Goal: Task Accomplishment & Management: Complete application form

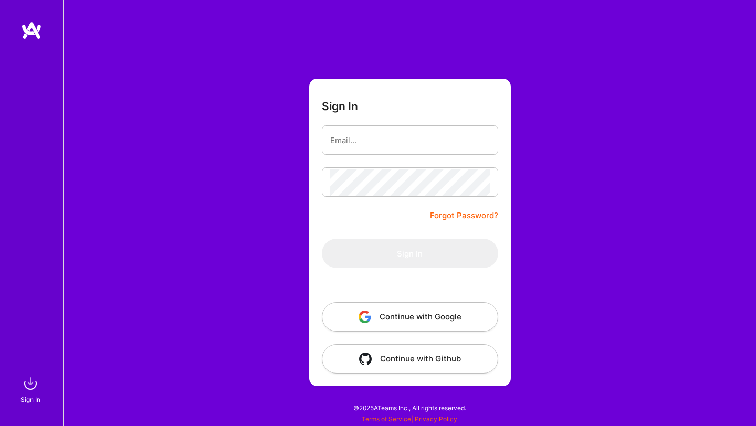
type input "[EMAIL_ADDRESS][DOMAIN_NAME]"
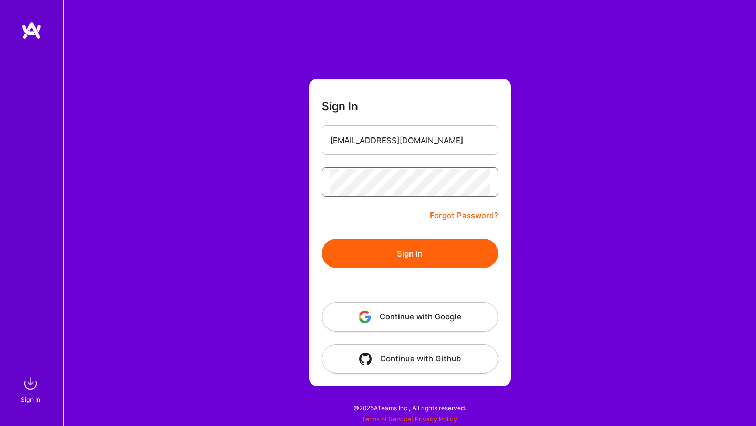
click at [322, 239] on button "Sign In" at bounding box center [410, 253] width 176 height 29
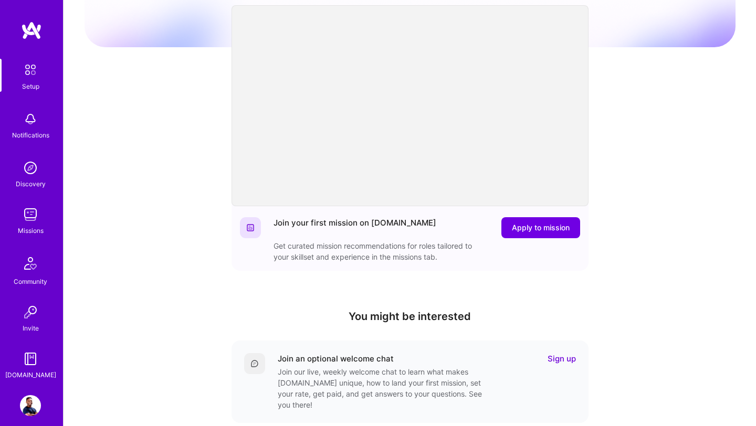
scroll to position [81, 0]
click at [171, 149] on div "Welcome to [DOMAIN_NAME]! Congratulations on joining the network. Get ready to …" at bounding box center [409, 264] width 651 height 675
click at [33, 217] on img at bounding box center [30, 214] width 21 height 21
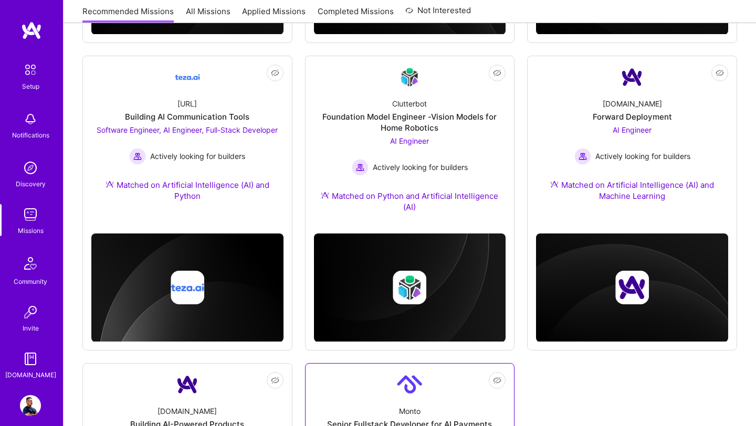
scroll to position [349, 0]
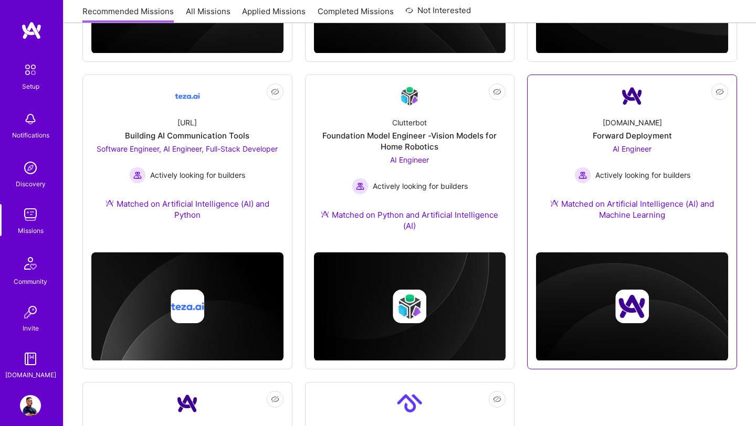
click at [612, 141] on div "[DOMAIN_NAME] Forward Deployment AI Engineer Actively looking for builders Matc…" at bounding box center [632, 171] width 192 height 124
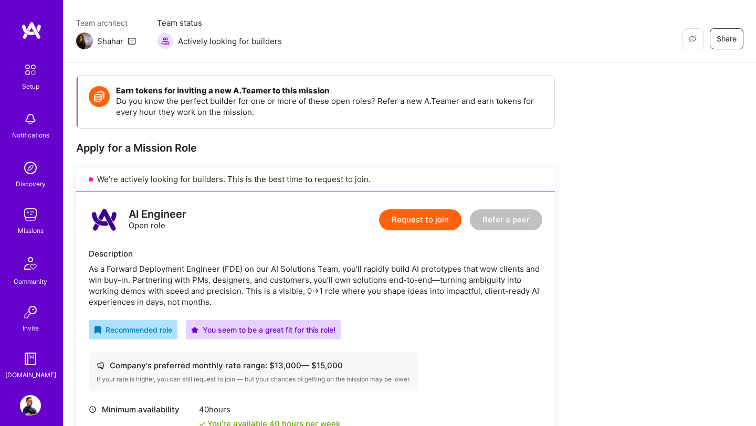
scroll to position [75, 0]
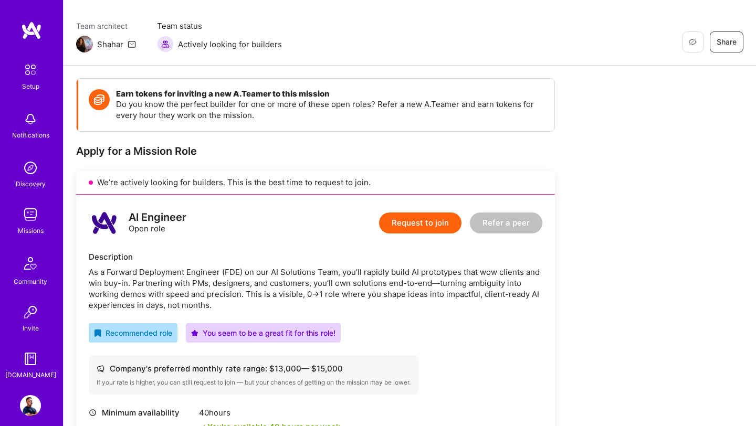
click at [422, 223] on button "Request to join" at bounding box center [420, 223] width 82 height 21
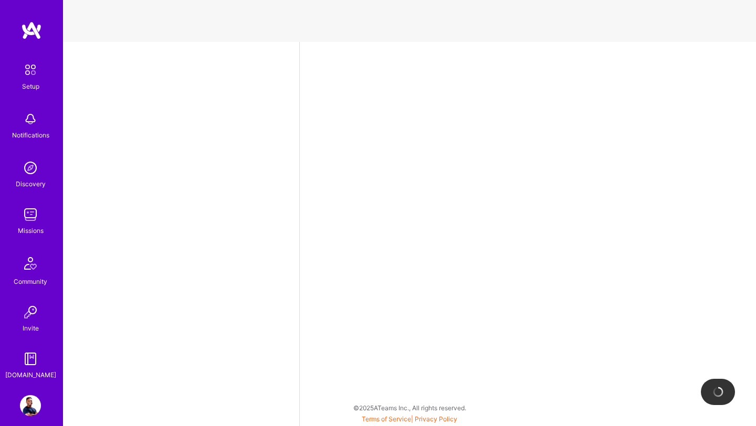
select select "US"
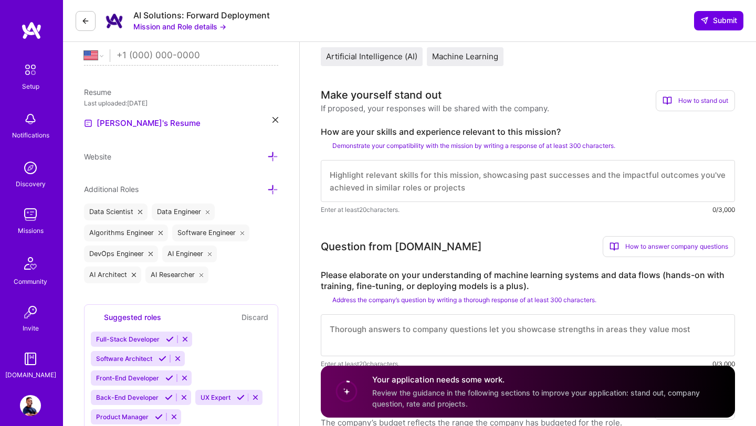
scroll to position [231, 0]
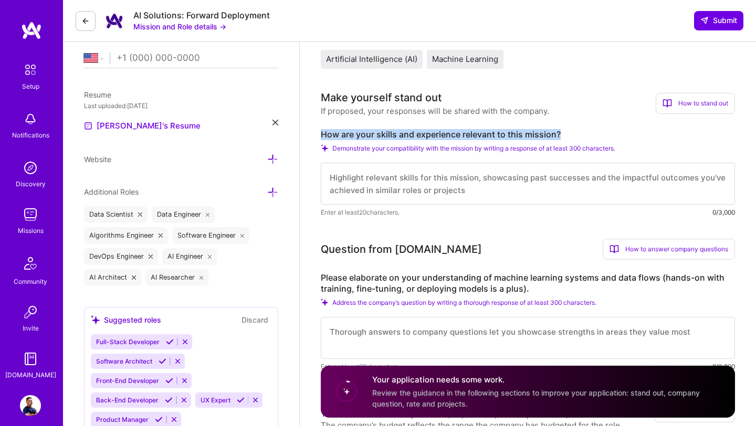
drag, startPoint x: 320, startPoint y: 133, endPoint x: 558, endPoint y: 129, distance: 238.8
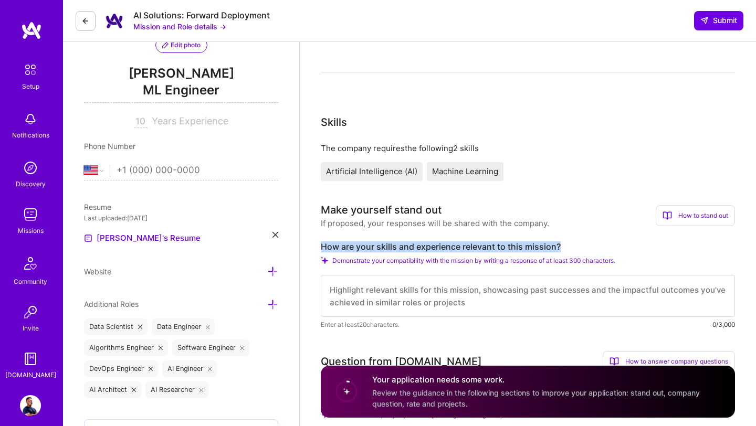
scroll to position [30, 0]
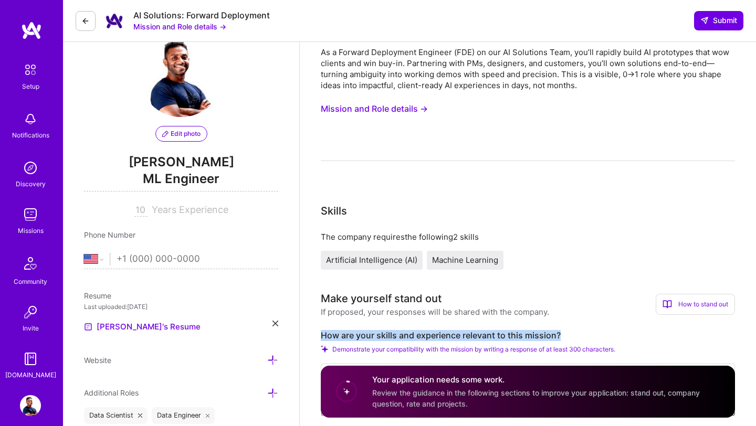
copy label "How are your skills and experience relevant to this mission?"
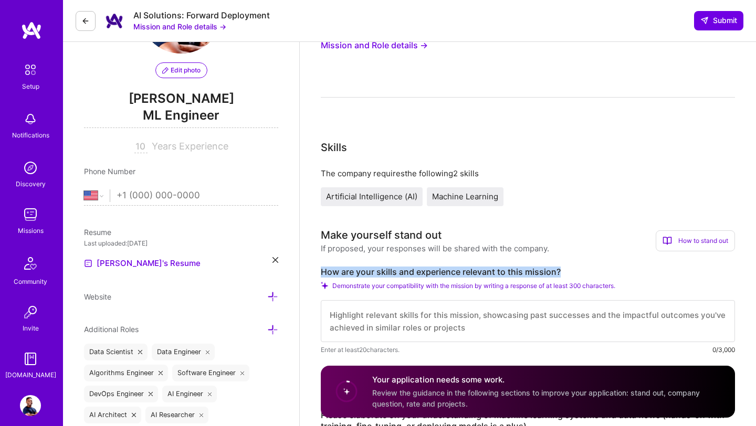
scroll to position [302, 0]
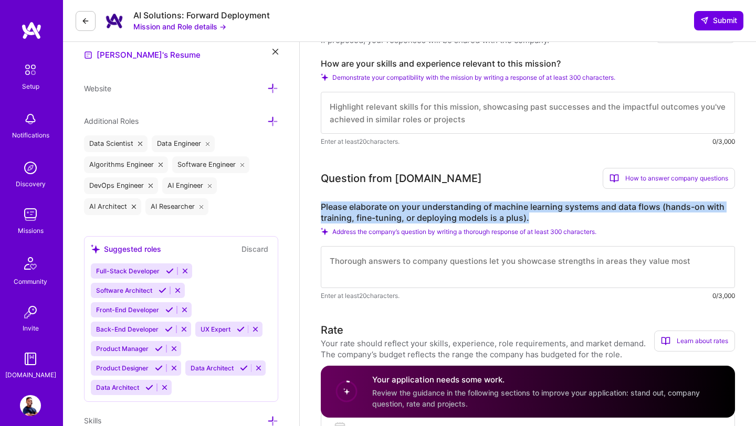
drag, startPoint x: 319, startPoint y: 205, endPoint x: 525, endPoint y: 214, distance: 205.9
copy label "Please elaborate on your understanding of machine learning systems and data flo…"
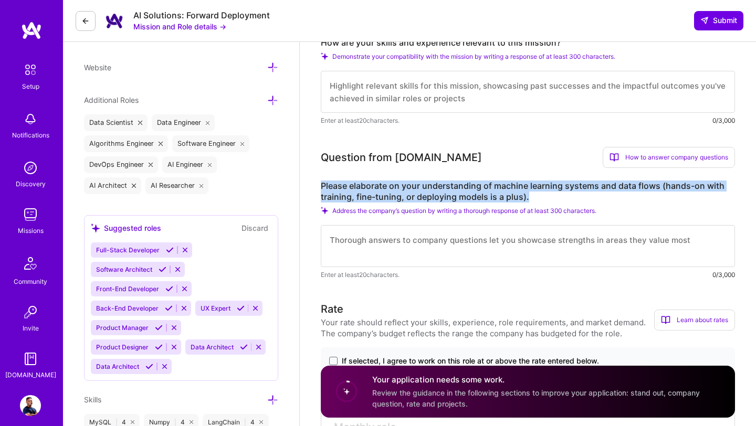
scroll to position [322, 0]
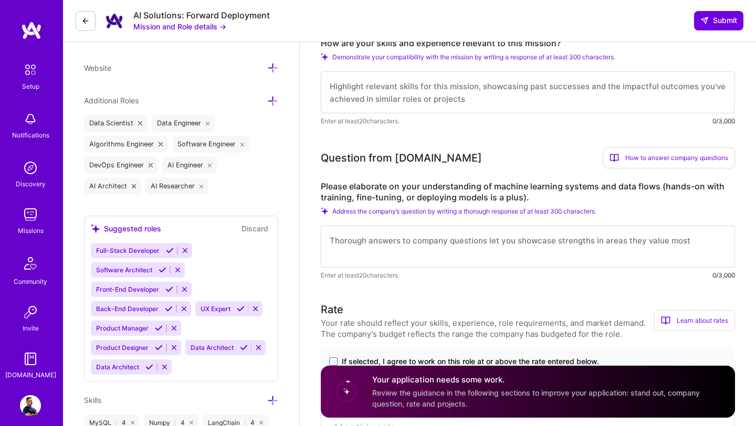
click at [410, 92] on textarea at bounding box center [528, 92] width 414 height 42
paste textarea "I bring over 9 years of hands-on experience spanning AI/ML engineering, data sc…"
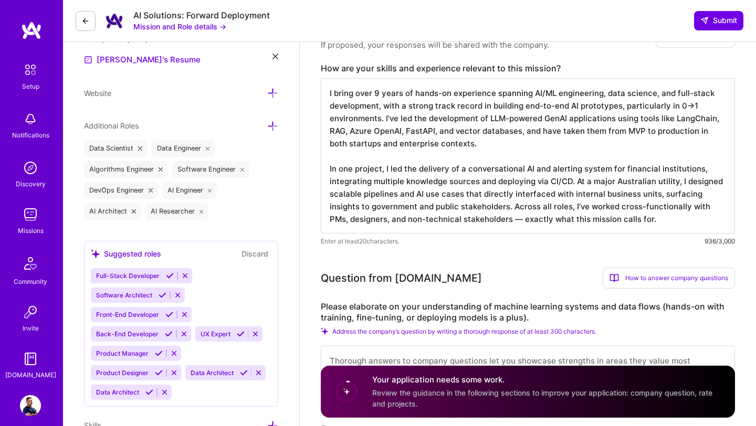
scroll to position [296, 0]
click at [502, 224] on textarea "I bring over 9 years of hands-on experience spanning AI/ML engineering, data sc…" at bounding box center [528, 156] width 414 height 155
click at [632, 183] on textarea "I bring over 9 years of hands-on experience spanning AI/ML engineering, data sc…" at bounding box center [528, 156] width 414 height 155
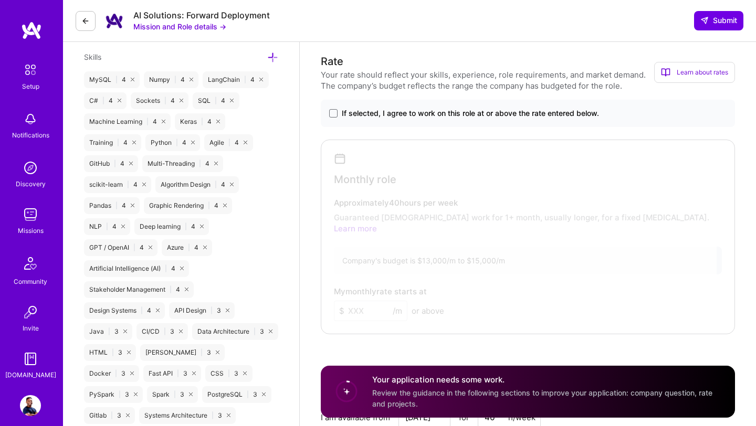
scroll to position [661, 0]
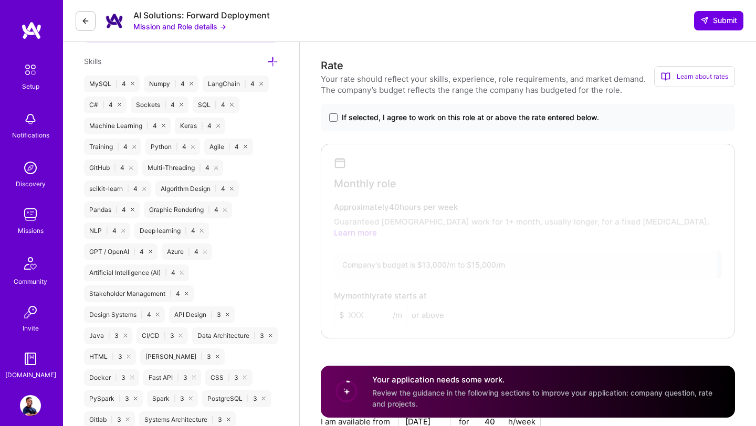
type textarea "I bring over 9 years of hands-on experience spanning AI/ML engineering, data sc…"
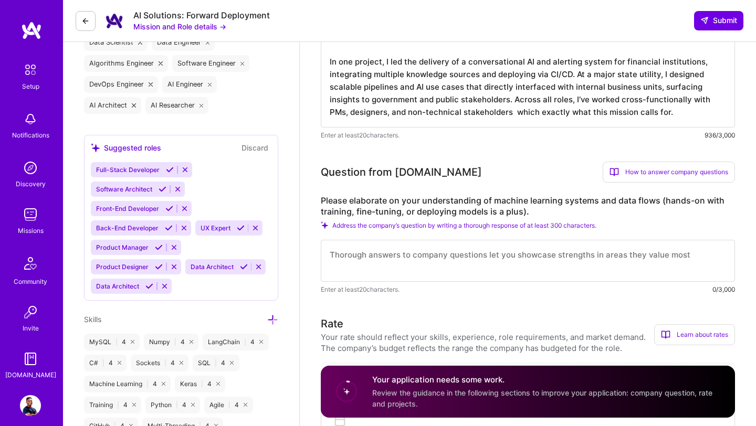
scroll to position [412, 0]
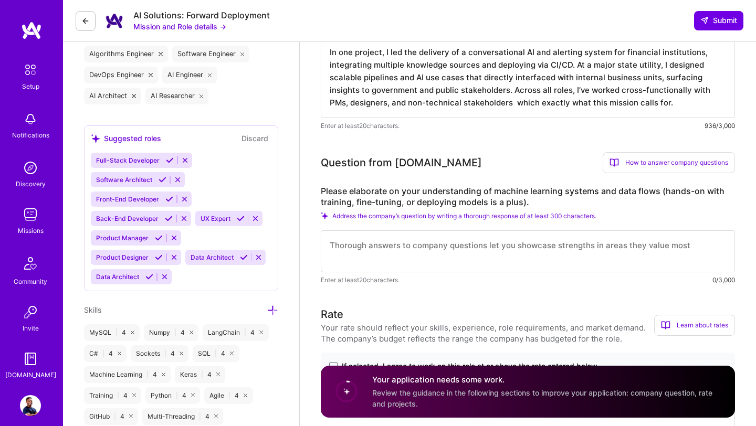
click at [369, 257] on textarea at bounding box center [528, 251] width 414 height 42
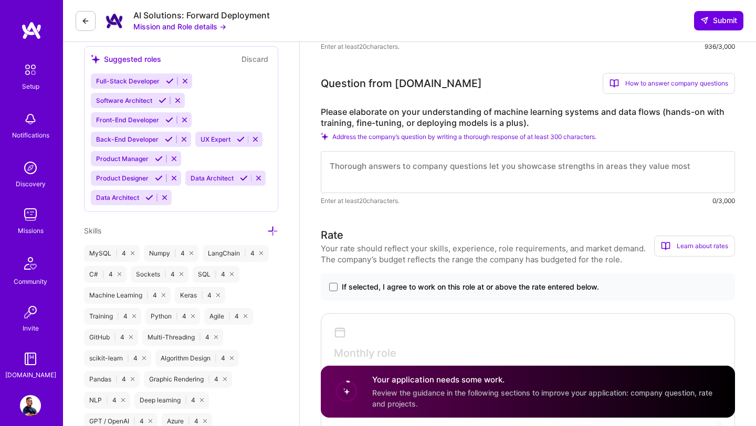
scroll to position [482, 0]
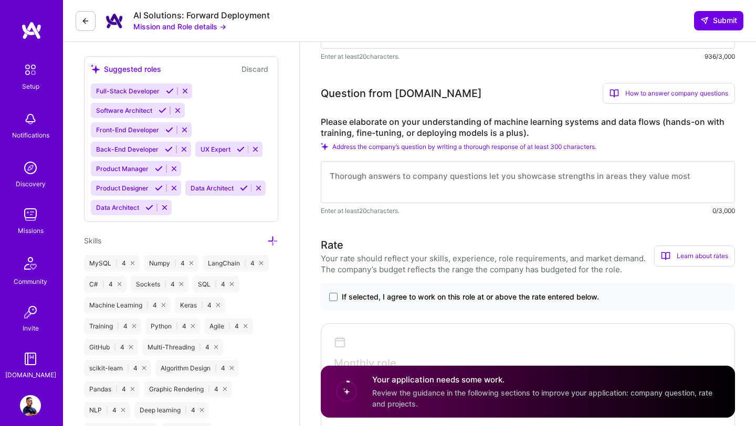
paste textarea "L ipsu d SiT am CO/AD eli seddo eius 4 tempo in utlab-et doloremagn aliquaen ad…"
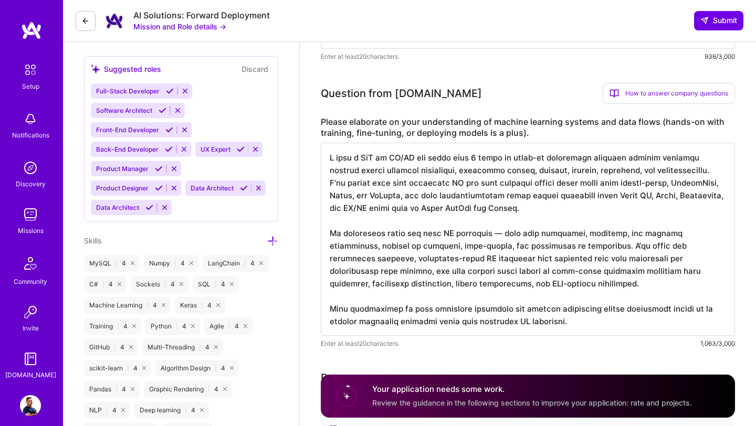
click at [496, 235] on textarea at bounding box center [528, 239] width 414 height 193
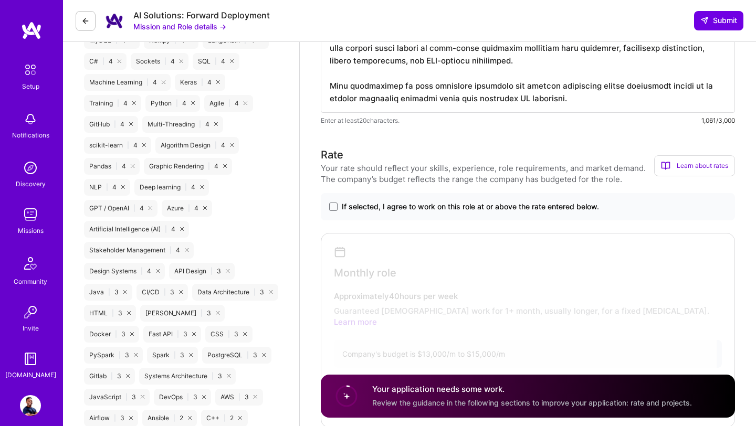
scroll to position [805, 0]
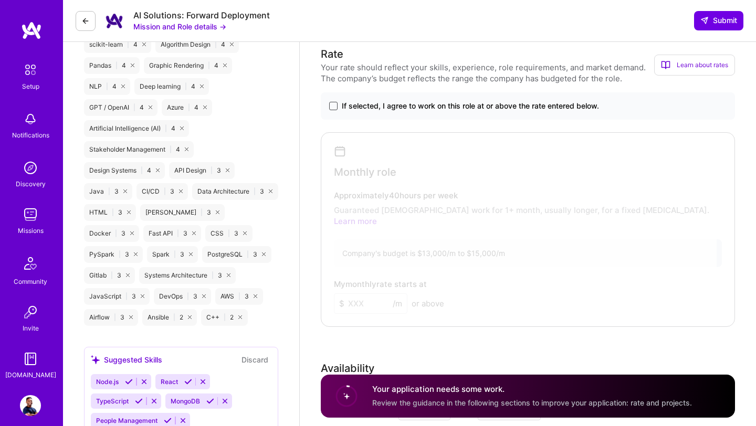
type textarea "L ipsu d SiT am CO/AD eli seddo eius 3 tempo in utlab-et doloremagn aliquaen ad…"
click at [333, 104] on span at bounding box center [333, 106] width 8 height 8
click at [0, 0] on input "If selected, I agree to work on this role at or above the rate entered below." at bounding box center [0, 0] width 0 height 0
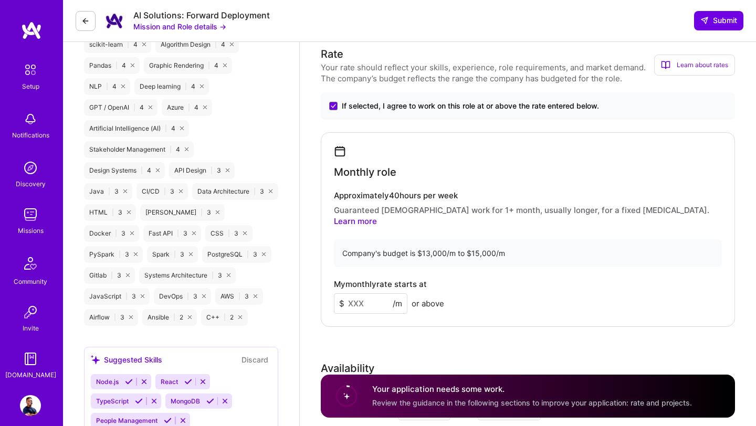
click at [359, 293] on input at bounding box center [370, 303] width 73 height 20
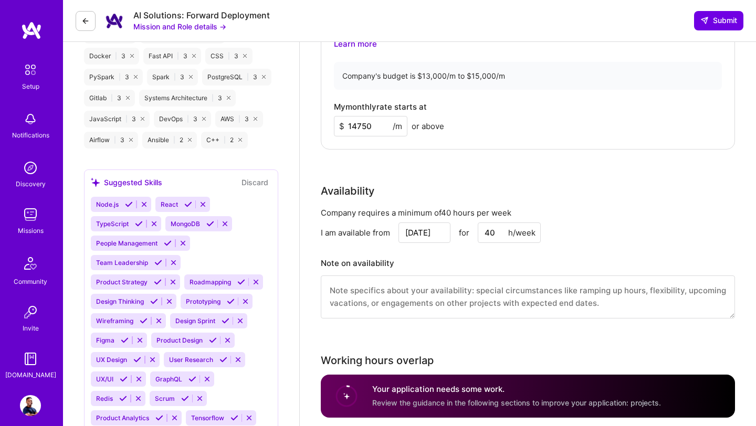
scroll to position [986, 0]
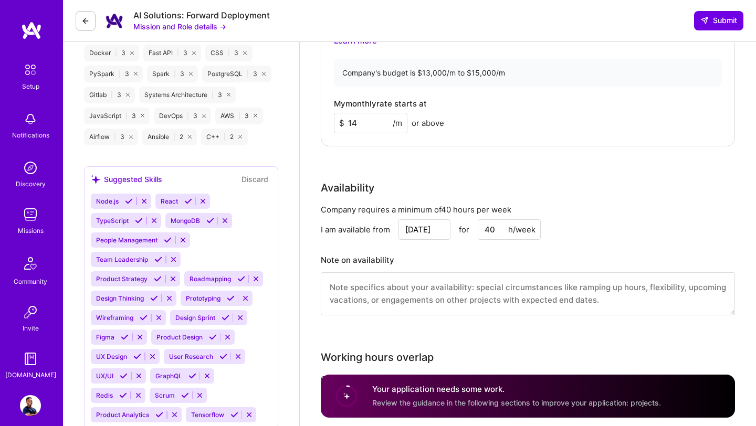
type input "1"
click at [409, 180] on div "Availability" at bounding box center [528, 188] width 414 height 16
click at [372, 113] on input "11000" at bounding box center [370, 123] width 73 height 20
type input "1"
click at [400, 155] on div "Rate Your rate should reflect your skills, experience, role requirements, and m…" at bounding box center [528, 97] width 414 height 463
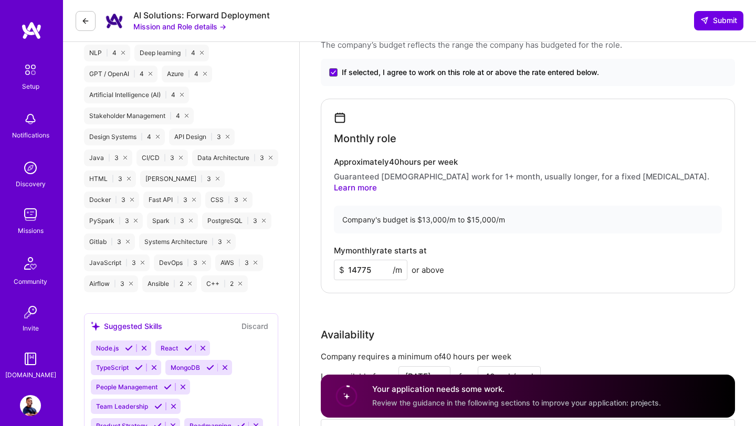
scroll to position [822, 0]
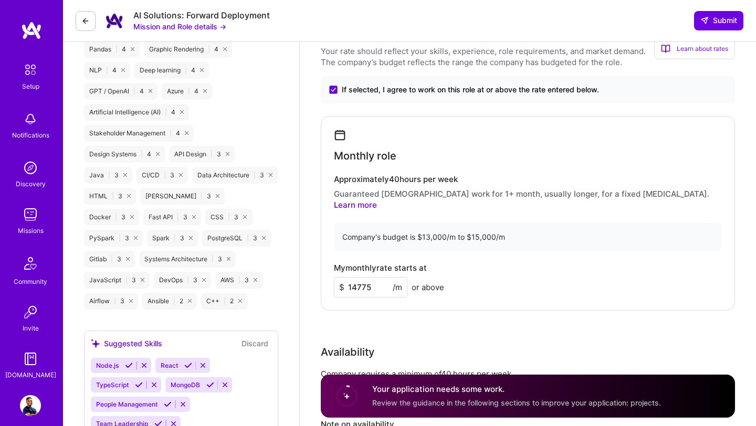
click at [373, 280] on input "14775" at bounding box center [370, 287] width 73 height 20
type input "14750"
click at [427, 305] on div "Rate Your rate should reflect your skills, experience, role requirements, and m…" at bounding box center [528, 261] width 414 height 463
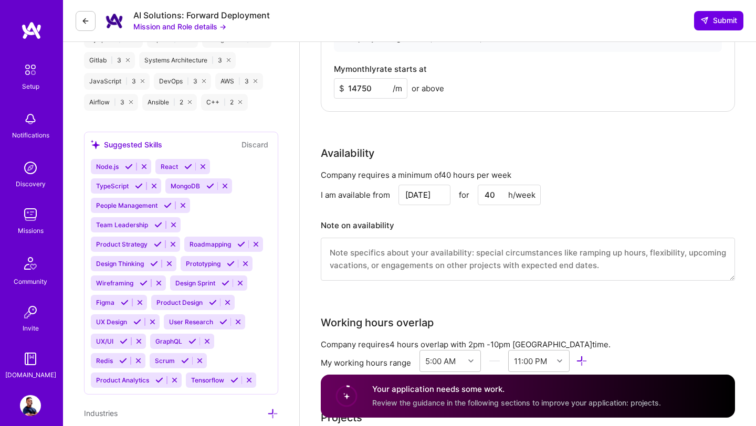
scroll to position [1019, 0]
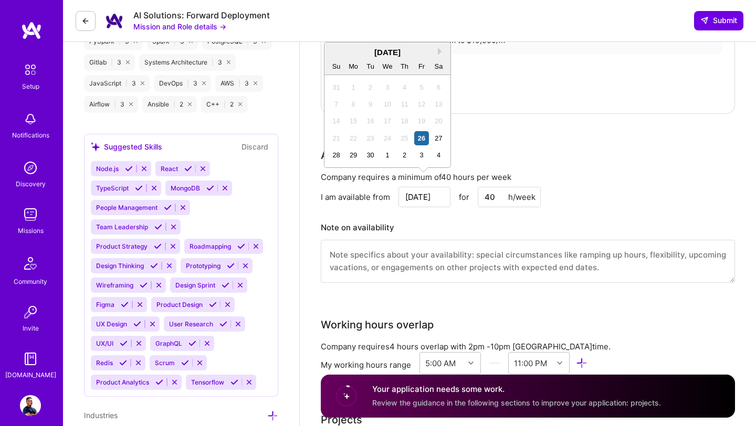
click at [436, 192] on input "[DATE]" at bounding box center [424, 197] width 52 height 20
click at [440, 49] on button "Next Month" at bounding box center [441, 51] width 7 height 7
drag, startPoint x: 420, startPoint y: 120, endPoint x: 421, endPoint y: 132, distance: 12.1
click at [421, 133] on div "28 29 30 1 2 3 4 5 6 7 8 9 10 11 12 13 14 15 16 17 18 19 20 21 22 23 24 25 26 2…" at bounding box center [386, 121] width 119 height 85
click at [421, 122] on div "17" at bounding box center [421, 121] width 14 height 14
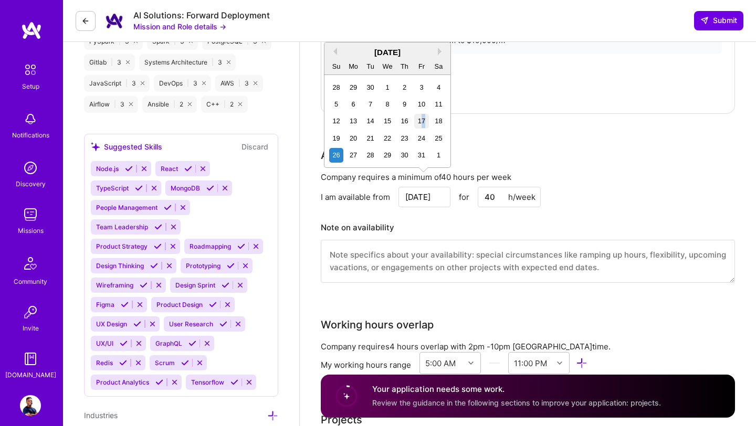
type input "[DATE]"
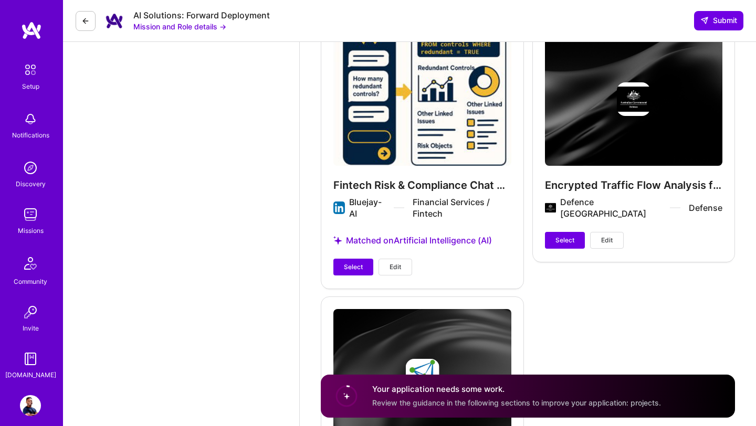
scroll to position [2716, 0]
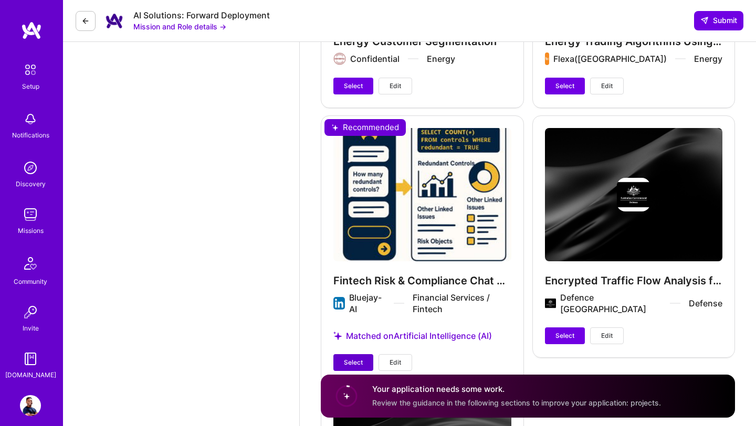
click at [349, 358] on span "Select" at bounding box center [353, 362] width 19 height 9
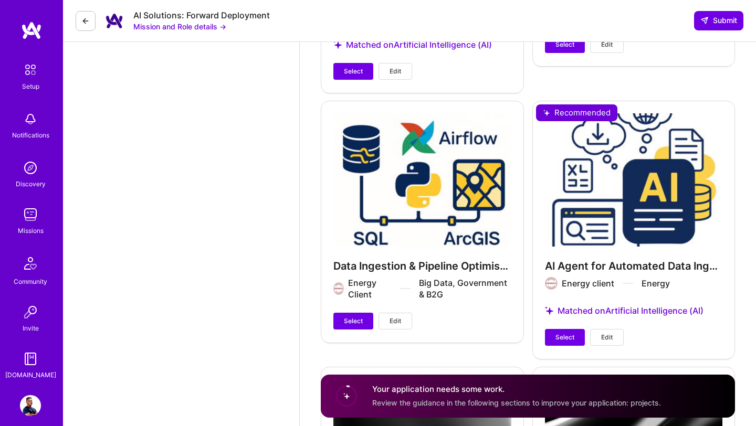
scroll to position [2259, 0]
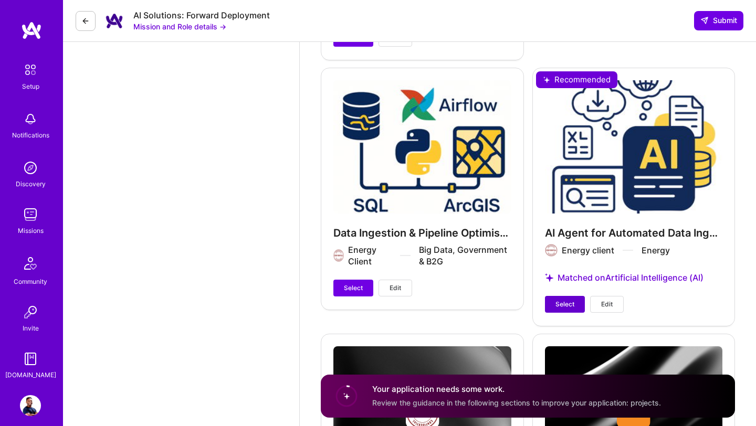
click at [567, 300] on span "Select" at bounding box center [564, 304] width 19 height 9
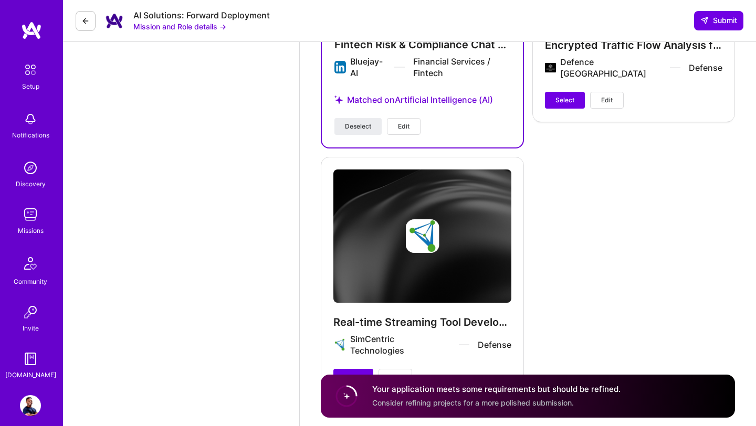
scroll to position [2977, 0]
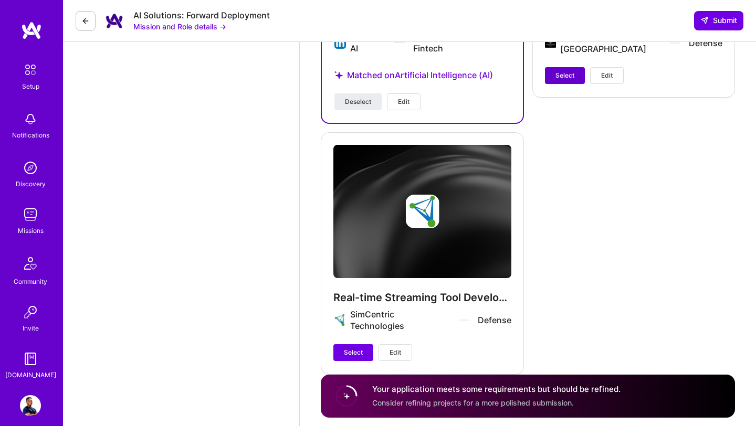
click at [562, 71] on span "Select" at bounding box center [564, 75] width 19 height 9
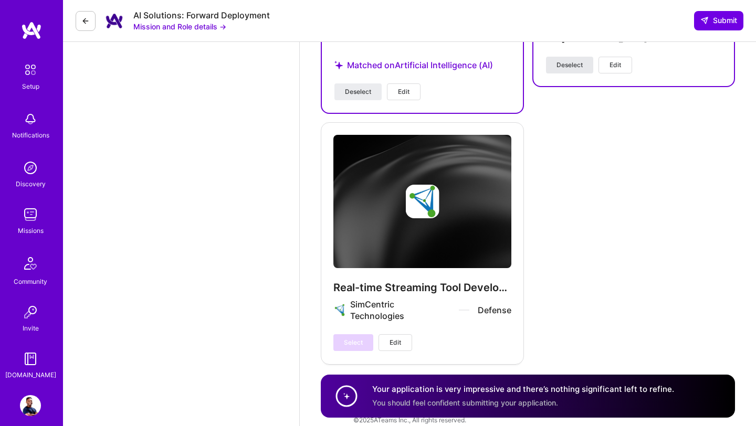
scroll to position [2967, 0]
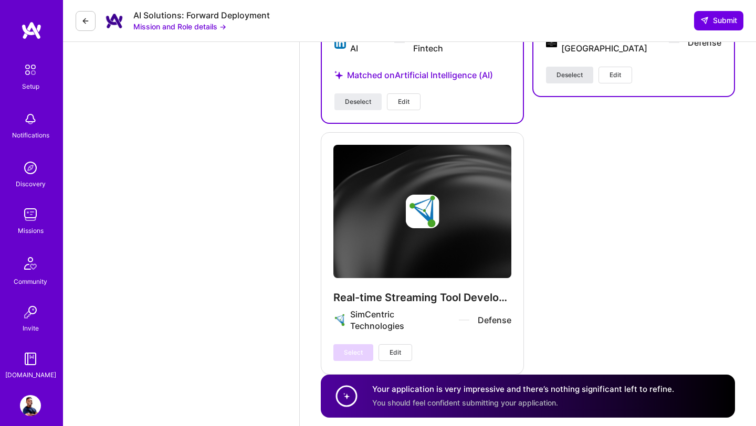
click at [567, 70] on span "Deselect" at bounding box center [569, 74] width 26 height 9
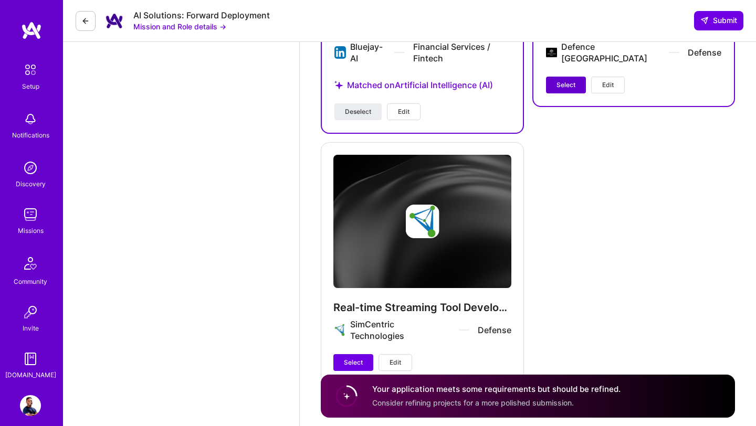
scroll to position [2977, 0]
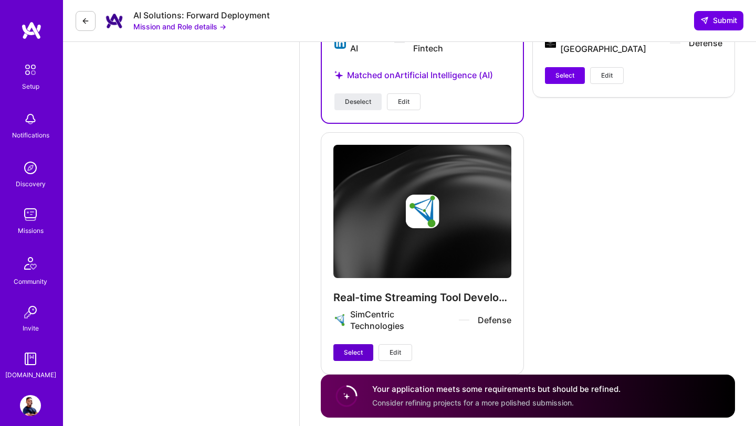
click at [356, 348] on span "Select" at bounding box center [353, 352] width 19 height 9
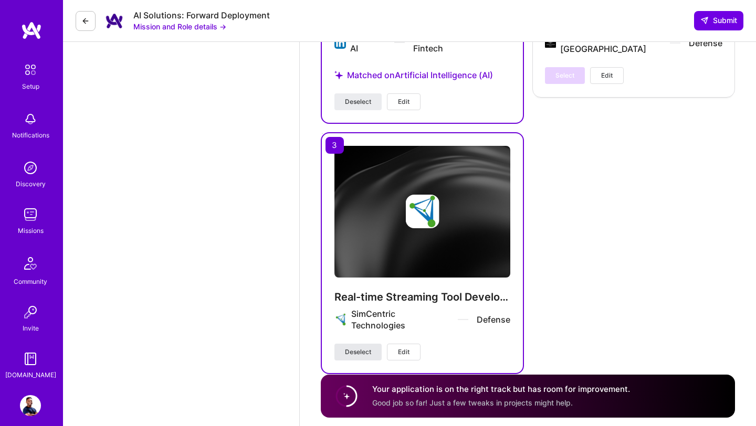
click at [361, 347] on span "Deselect" at bounding box center [358, 351] width 26 height 9
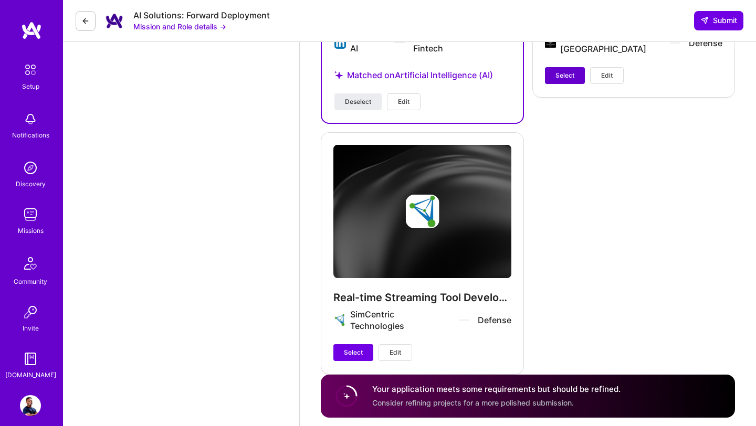
click at [569, 71] on span "Select" at bounding box center [564, 75] width 19 height 9
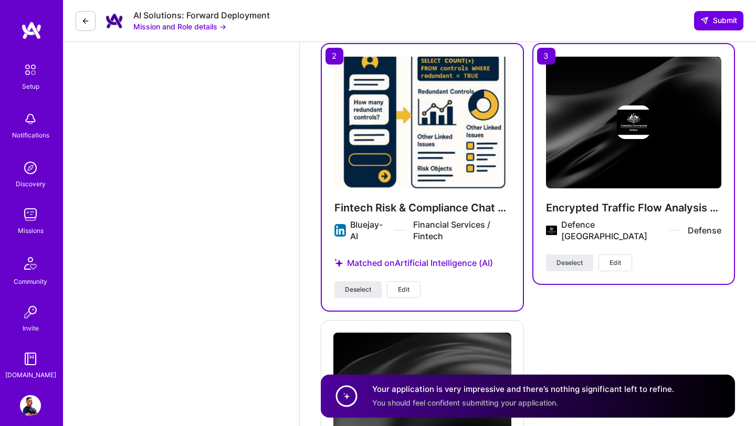
scroll to position [2785, 0]
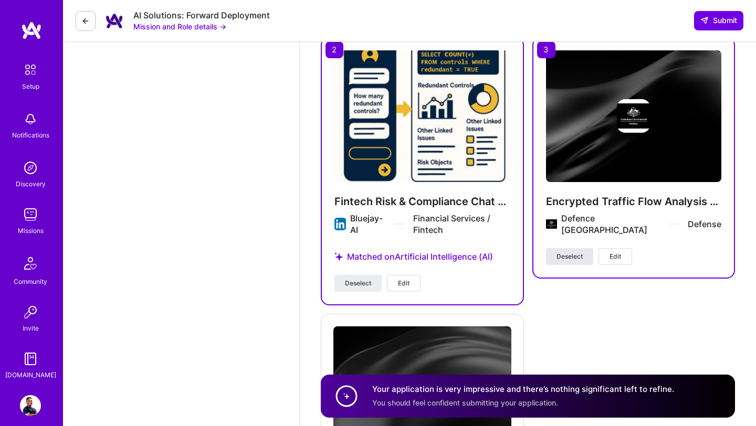
click at [563, 252] on span "Deselect" at bounding box center [569, 256] width 26 height 9
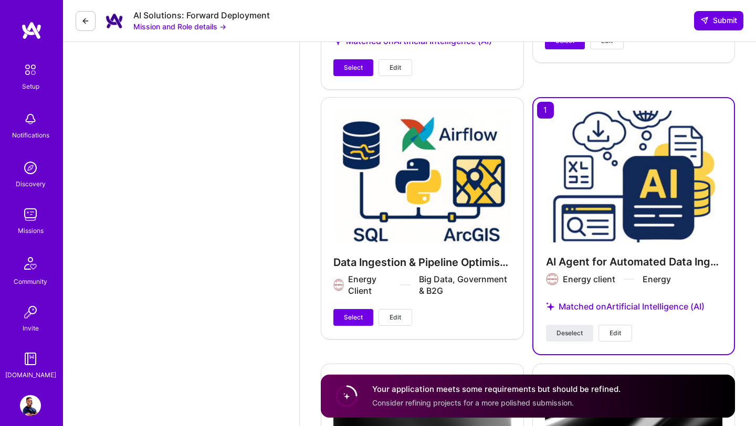
scroll to position [2197, 0]
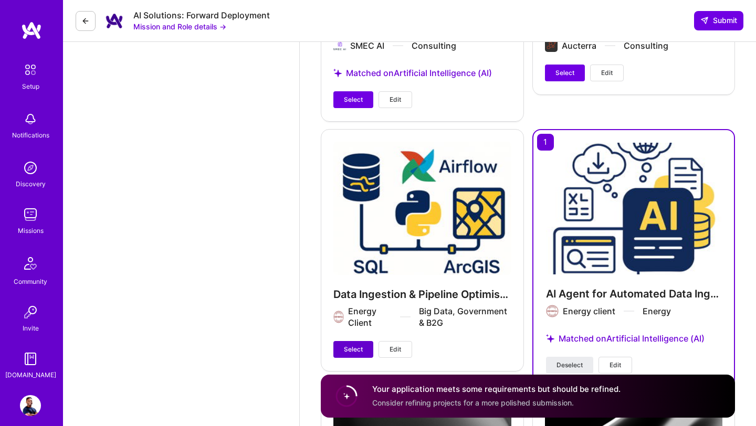
click at [339, 341] on button "Select" at bounding box center [353, 349] width 40 height 17
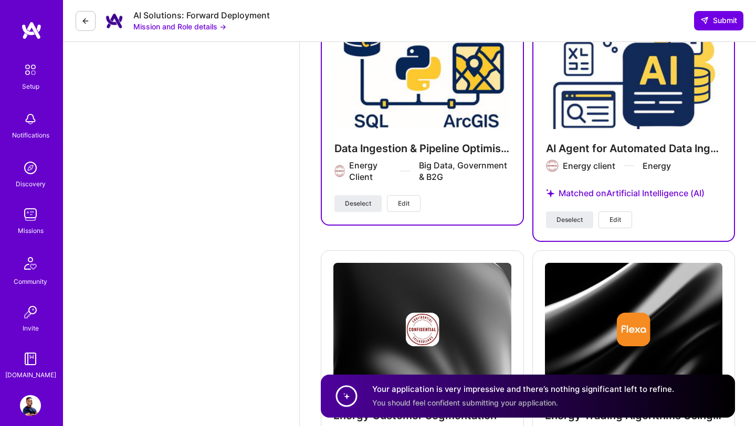
scroll to position [2253, 0]
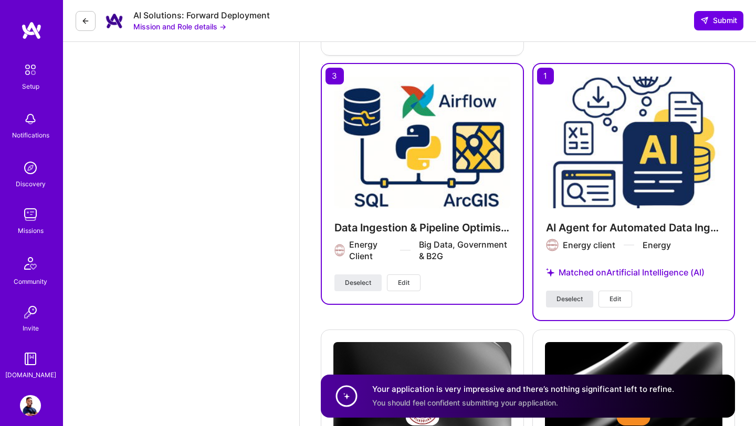
click at [570, 291] on button "Deselect" at bounding box center [569, 299] width 47 height 17
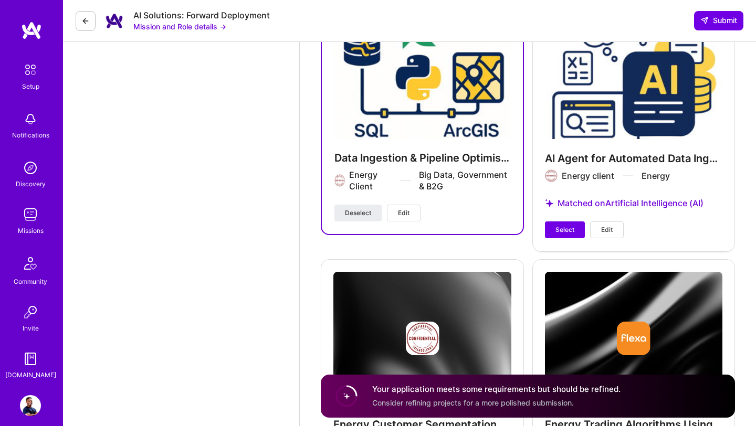
scroll to position [2332, 0]
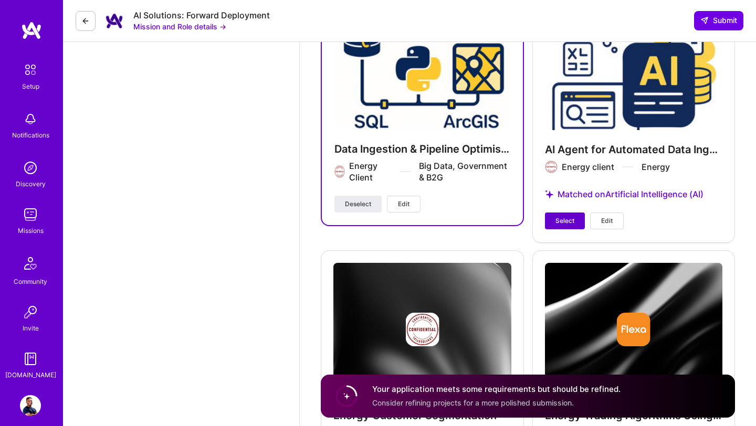
click at [565, 216] on span "Select" at bounding box center [564, 220] width 19 height 9
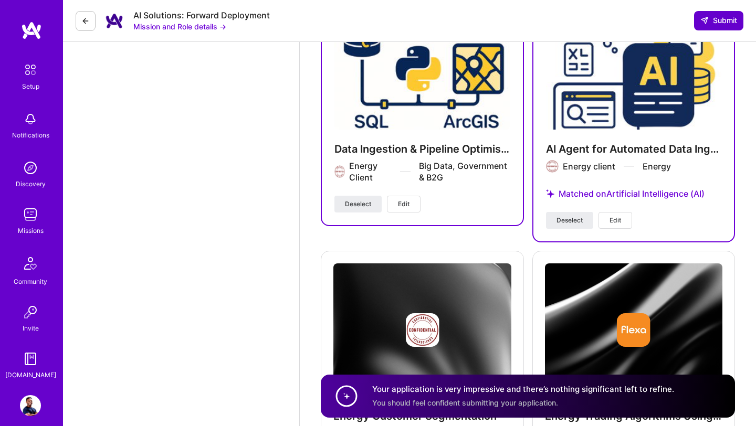
click at [730, 18] on span "Submit" at bounding box center [718, 20] width 37 height 10
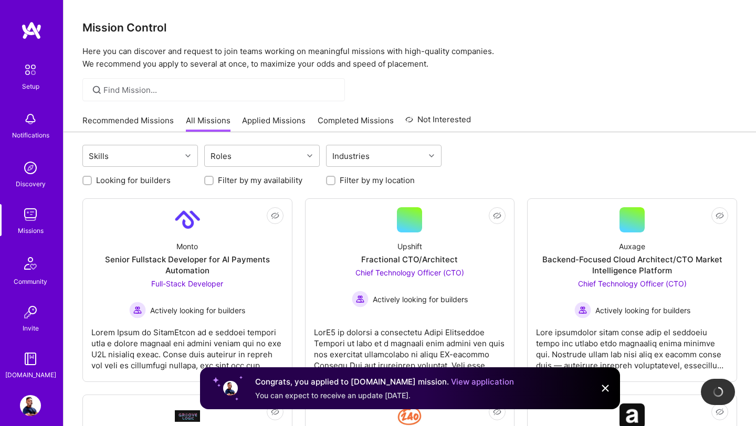
click at [451, 384] on link "View application" at bounding box center [482, 382] width 63 height 10
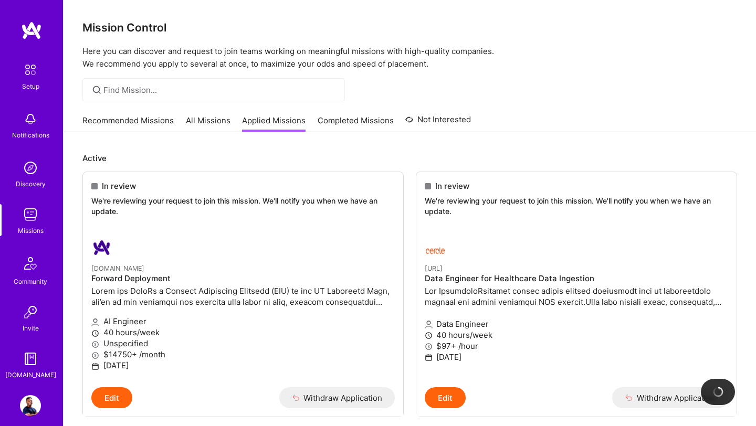
click at [150, 126] on link "Recommended Missions" at bounding box center [127, 123] width 91 height 17
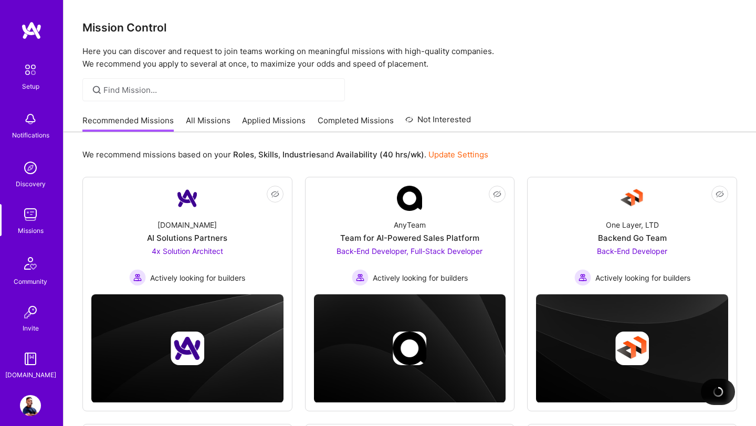
click at [37, 406] on img at bounding box center [30, 405] width 21 height 21
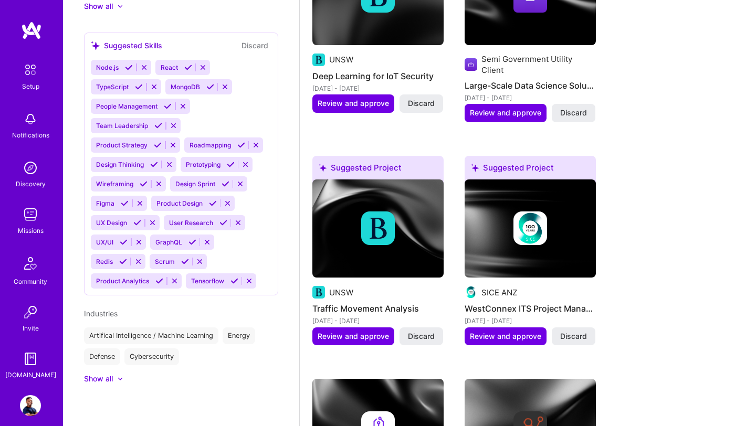
scroll to position [416, 0]
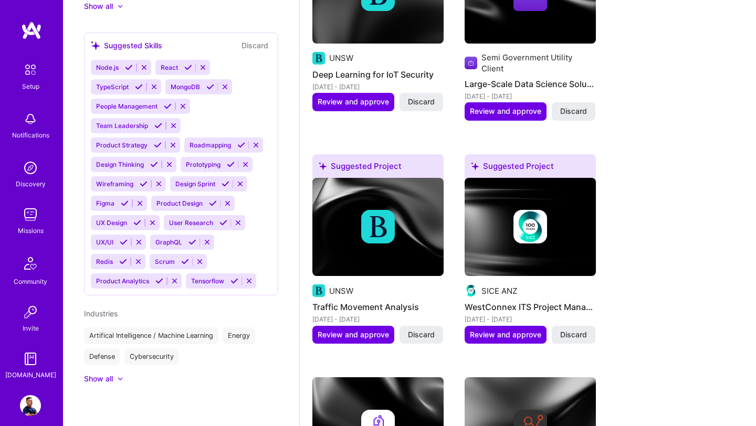
click at [120, 377] on icon at bounding box center [120, 378] width 5 height 3
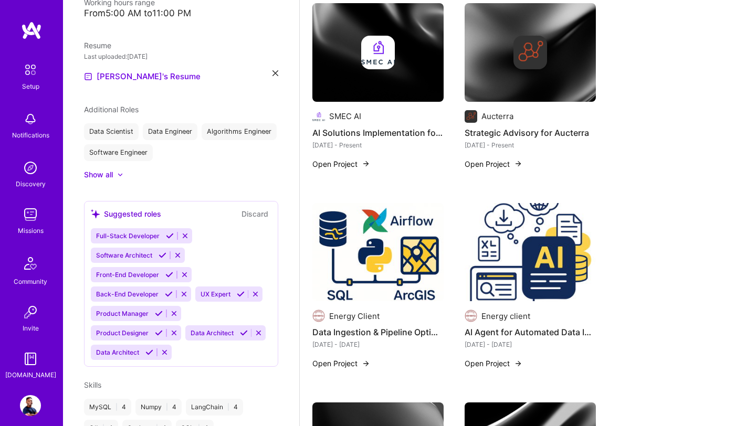
scroll to position [0, 0]
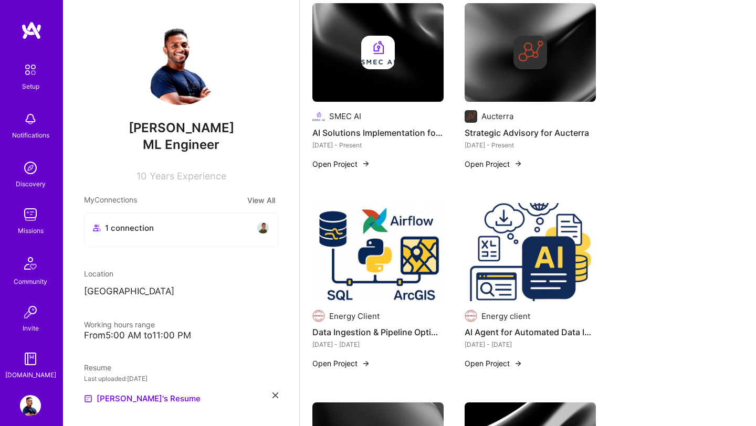
click at [100, 292] on p "[GEOGRAPHIC_DATA]" at bounding box center [181, 291] width 194 height 13
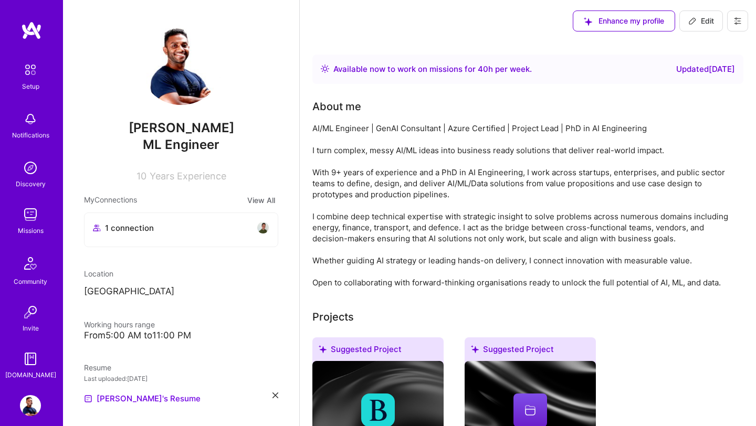
click at [706, 19] on span "Edit" at bounding box center [701, 21] width 26 height 10
select select "US"
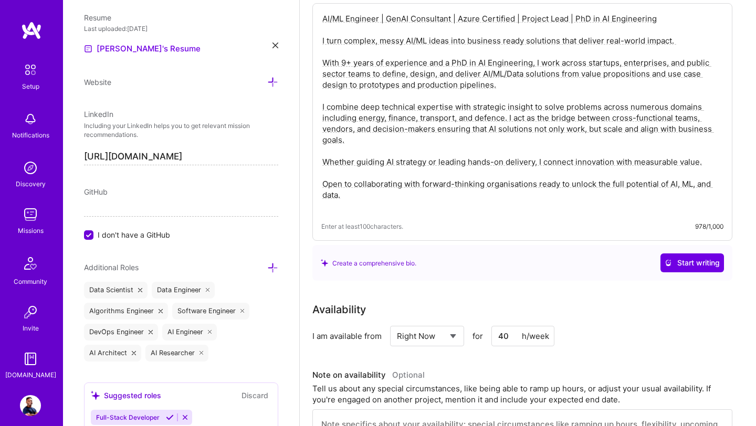
scroll to position [87, 0]
click at [427, 332] on select "Select... Right Now Future Date Not Available" at bounding box center [427, 335] width 60 height 27
select select "Future Date"
click at [397, 322] on select "Select... Right Now Future Date Not Available" at bounding box center [427, 335] width 60 height 27
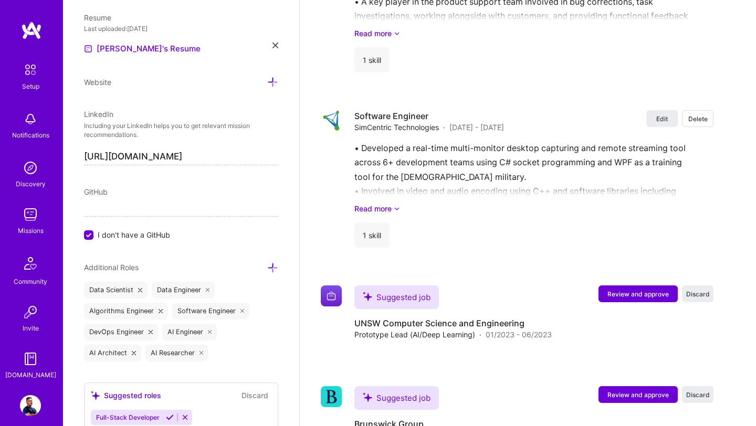
scroll to position [3636, 0]
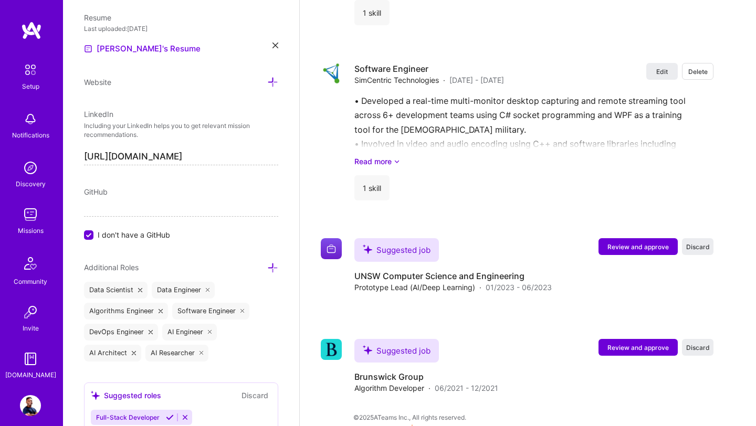
click at [29, 408] on img at bounding box center [30, 405] width 21 height 21
click at [31, 406] on img at bounding box center [30, 405] width 21 height 21
click at [33, 404] on img at bounding box center [30, 405] width 21 height 21
click at [31, 223] on img at bounding box center [30, 214] width 21 height 21
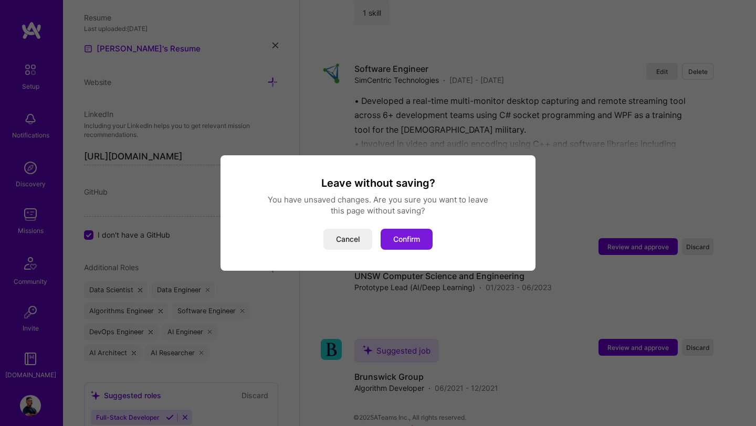
click at [430, 243] on button "Confirm" at bounding box center [406, 239] width 52 height 21
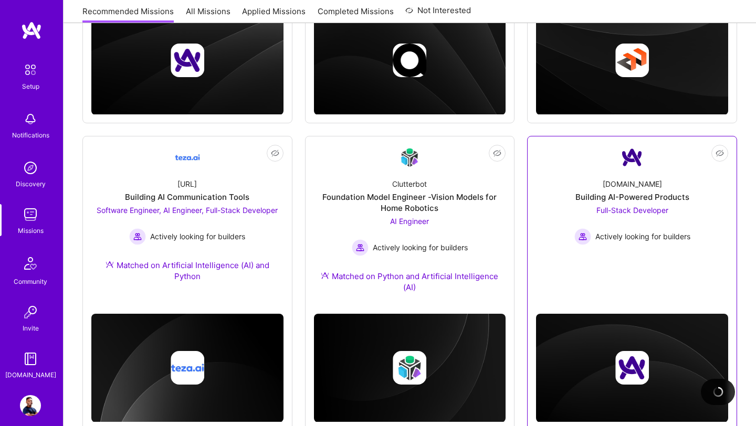
scroll to position [239, 0]
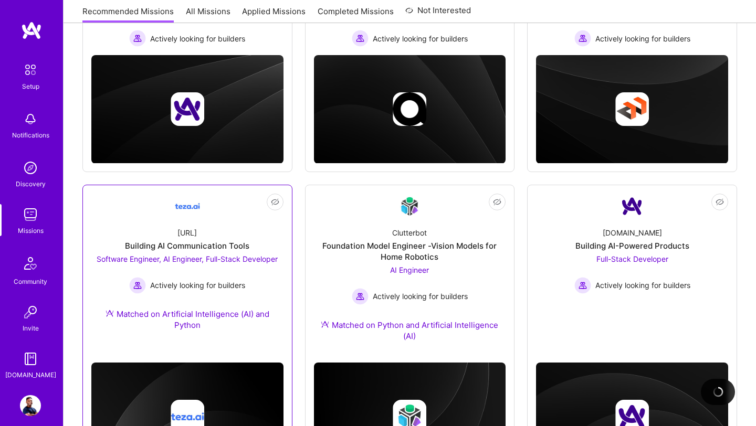
click at [186, 256] on span "Software Engineer, AI Engineer, Full-Stack Developer" at bounding box center [187, 259] width 181 height 9
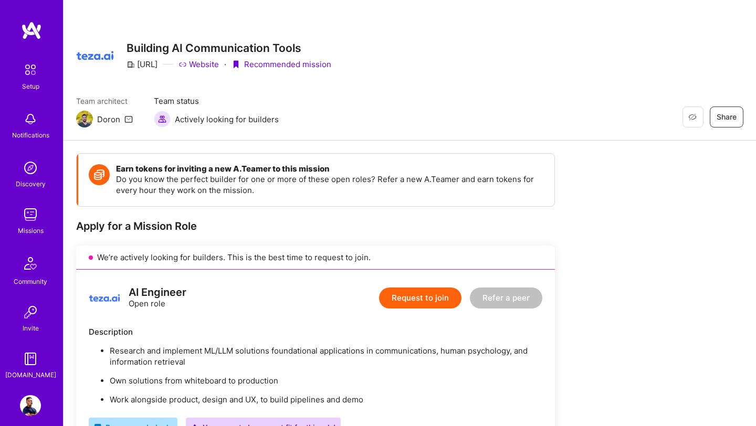
click at [82, 119] on img at bounding box center [84, 119] width 17 height 17
click at [26, 216] on img at bounding box center [30, 214] width 21 height 21
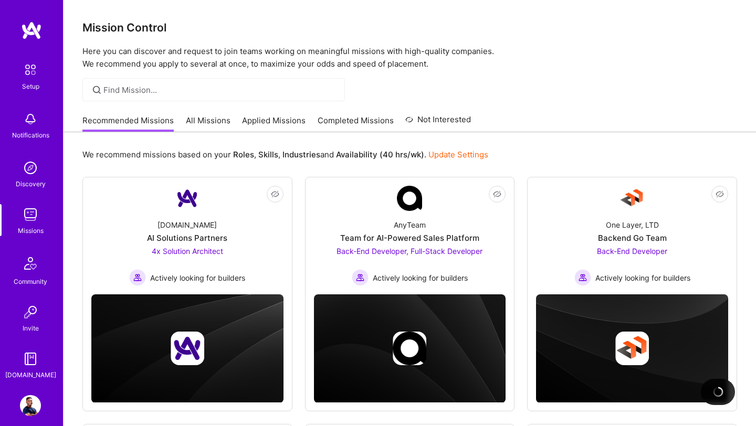
click at [29, 360] on img at bounding box center [30, 358] width 21 height 21
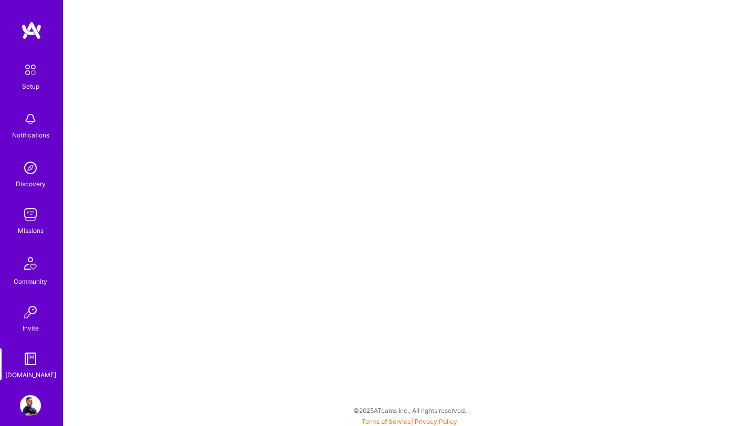
click at [30, 169] on img at bounding box center [30, 167] width 21 height 21
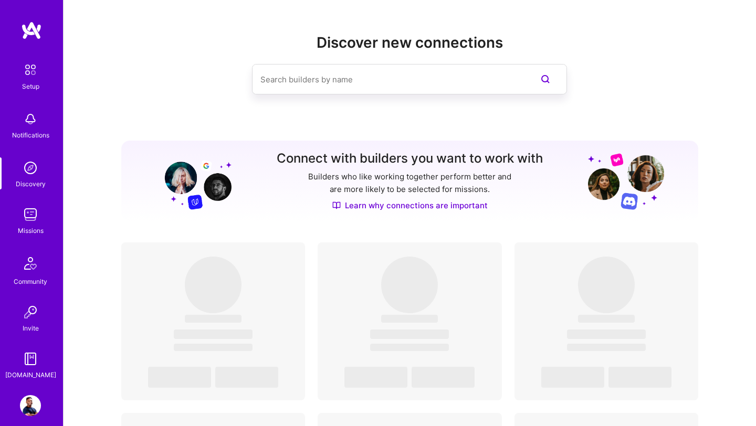
click at [351, 87] on input at bounding box center [388, 79] width 256 height 27
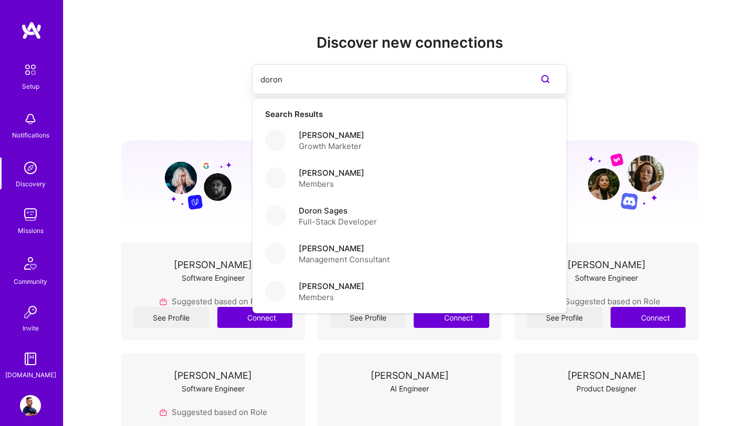
type input "doron"
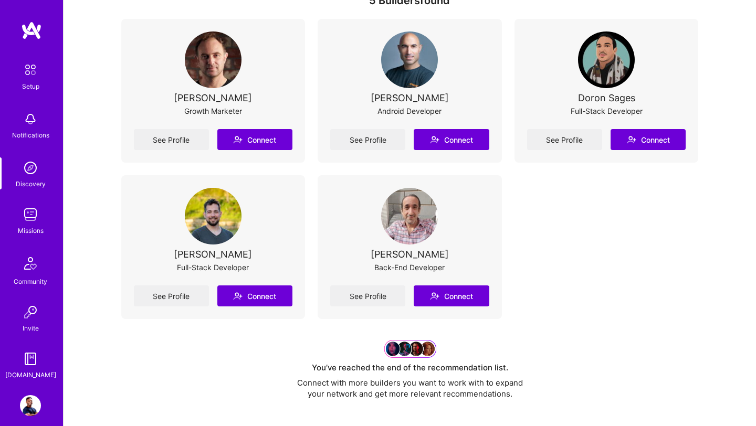
scroll to position [133, 0]
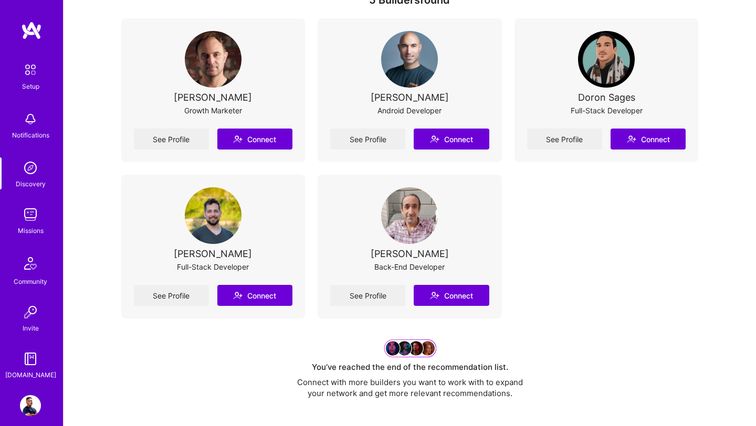
click at [221, 226] on img at bounding box center [213, 215] width 57 height 57
click at [176, 291] on link "See Profile" at bounding box center [171, 295] width 75 height 21
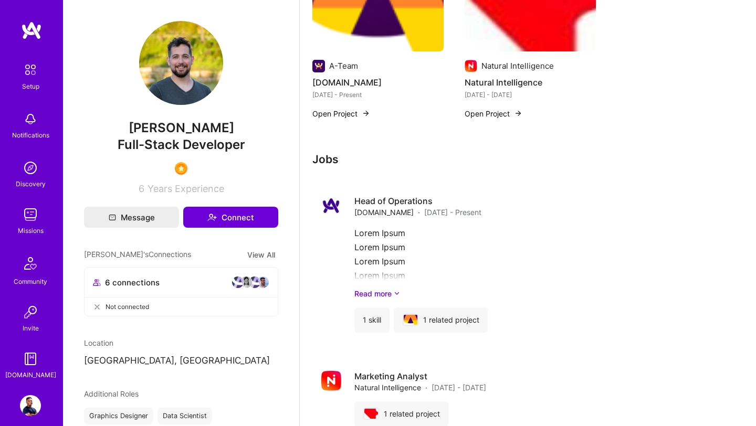
scroll to position [206, 0]
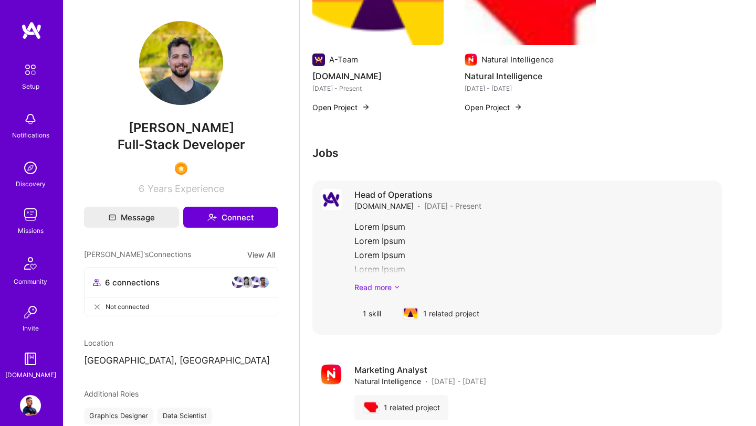
click at [394, 283] on icon at bounding box center [397, 287] width 6 height 11
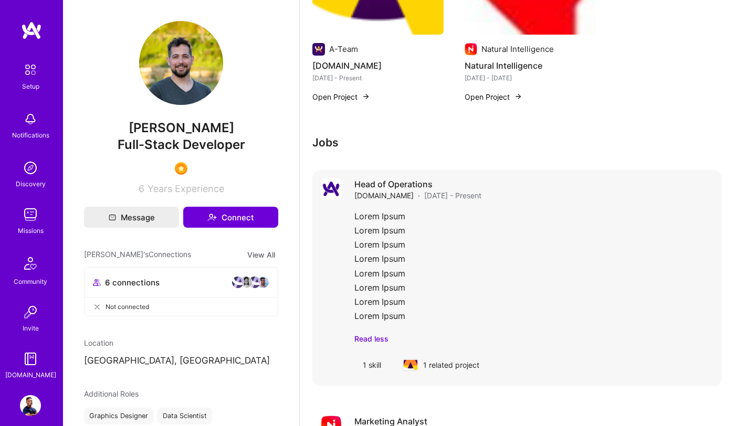
scroll to position [220, 0]
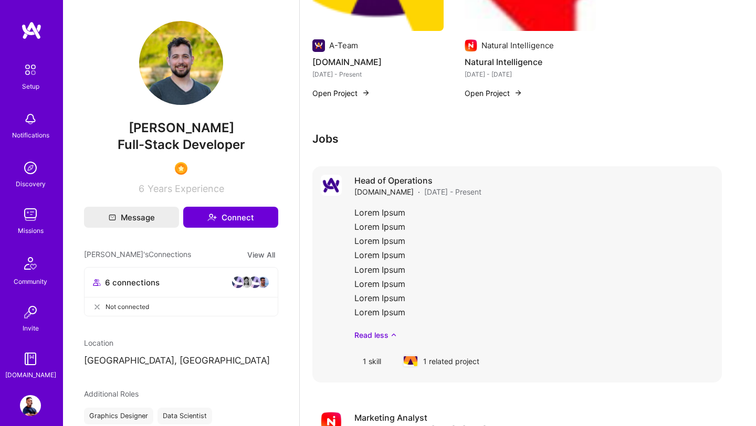
click at [413, 363] on img at bounding box center [411, 361] width 14 height 10
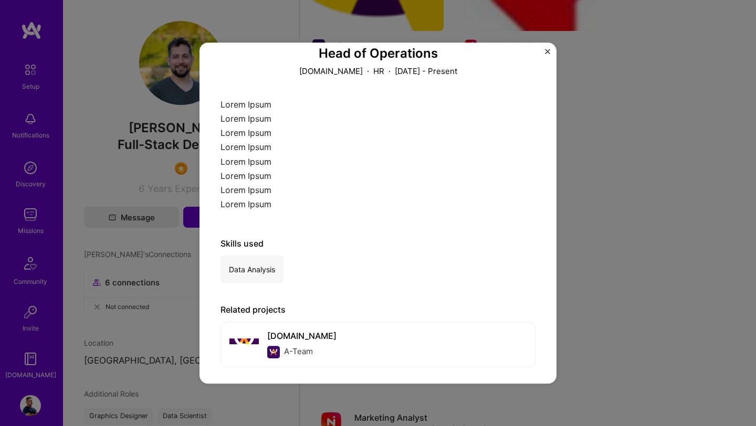
scroll to position [77, 0]
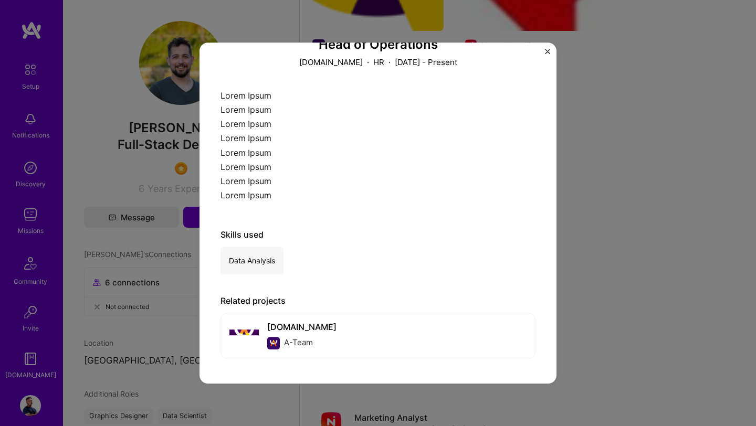
click at [242, 167] on div "Lorem Ipsum Lorem Ipsum Lorem Ipsum Lorem Ipsum Lorem Ipsum Lorem Ipsum Lorem I…" at bounding box center [377, 149] width 315 height 120
click at [549, 54] on button "Close" at bounding box center [547, 54] width 5 height 11
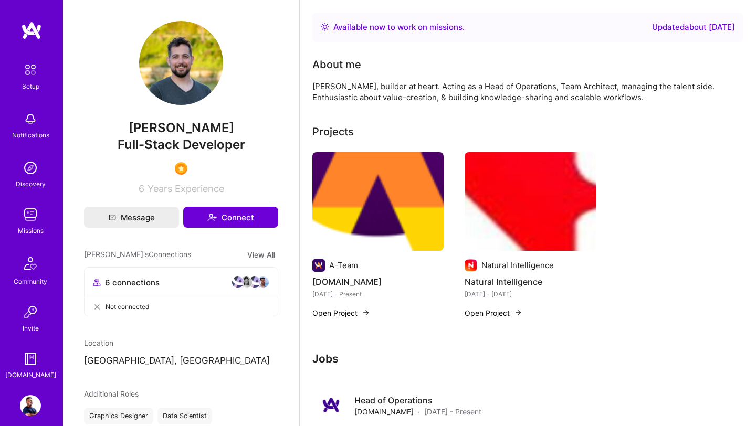
click at [29, 405] on img at bounding box center [30, 405] width 21 height 21
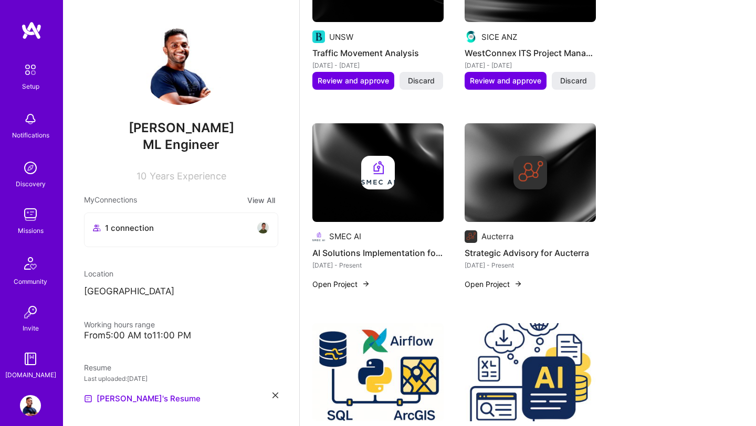
scroll to position [719, 0]
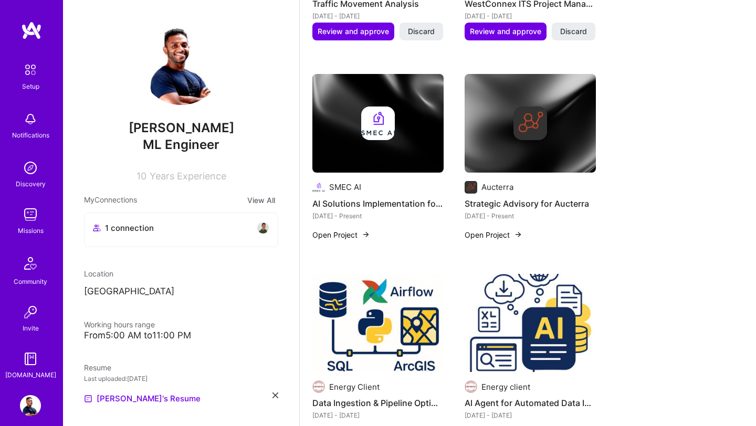
click at [31, 208] on img at bounding box center [30, 214] width 21 height 21
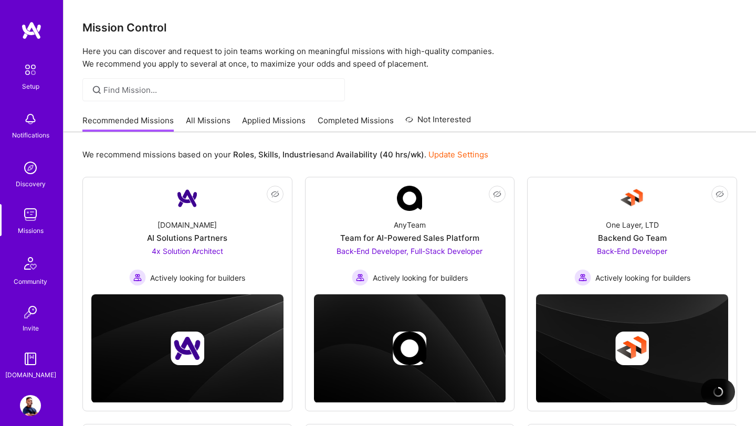
click at [212, 121] on link "All Missions" at bounding box center [208, 123] width 45 height 17
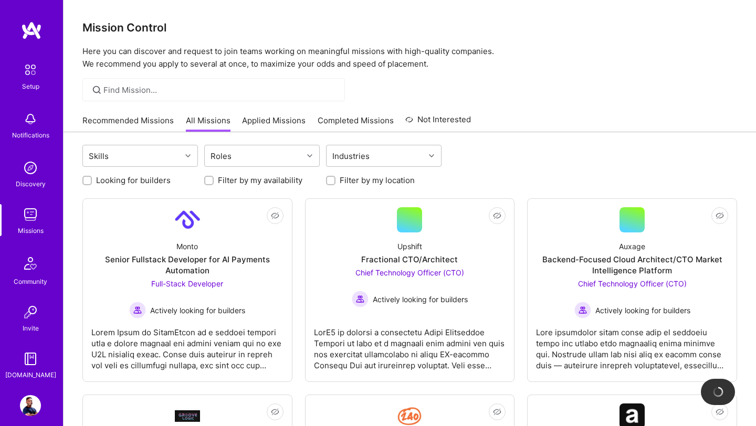
click at [282, 121] on link "Applied Missions" at bounding box center [273, 123] width 63 height 17
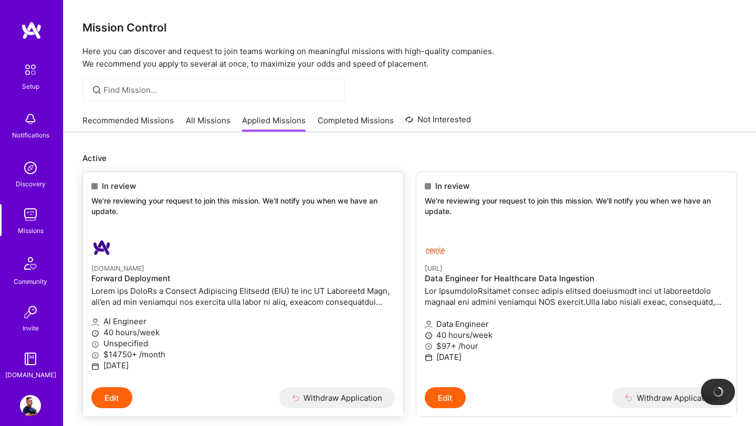
click at [150, 253] on div at bounding box center [192, 247] width 202 height 21
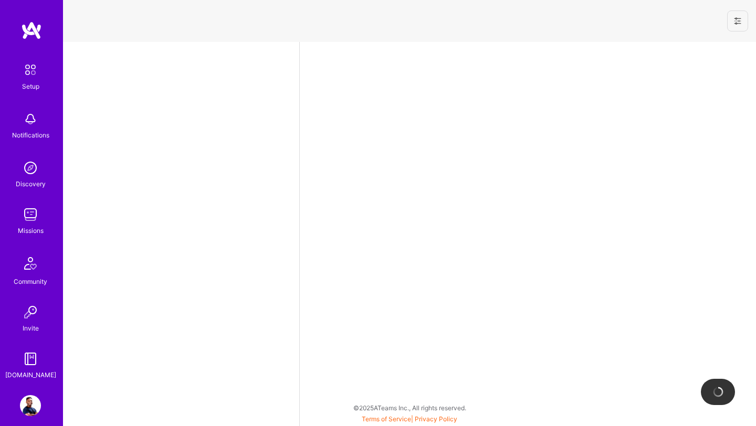
select select "US"
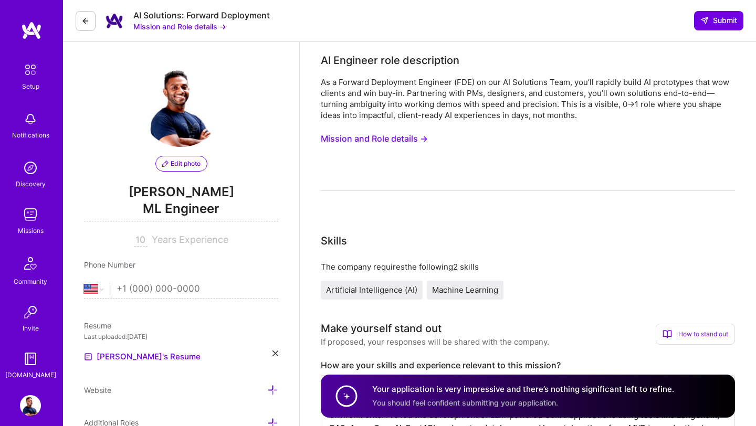
click at [27, 114] on img at bounding box center [30, 119] width 21 height 21
click at [35, 220] on img at bounding box center [30, 214] width 21 height 21
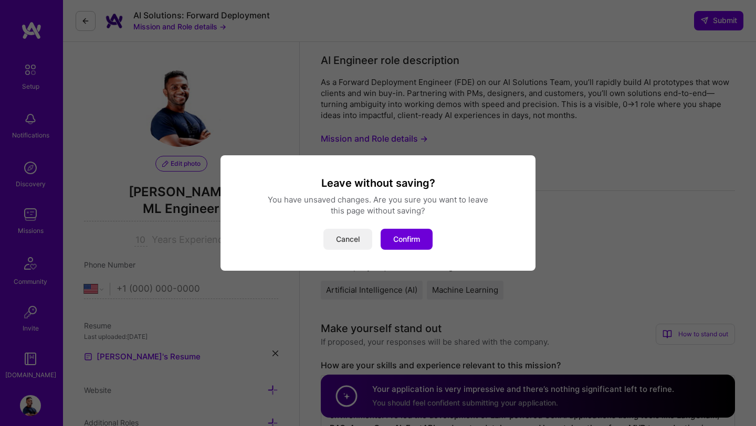
click at [359, 238] on button "Cancel" at bounding box center [347, 239] width 49 height 21
